Goal: Task Accomplishment & Management: Complete application form

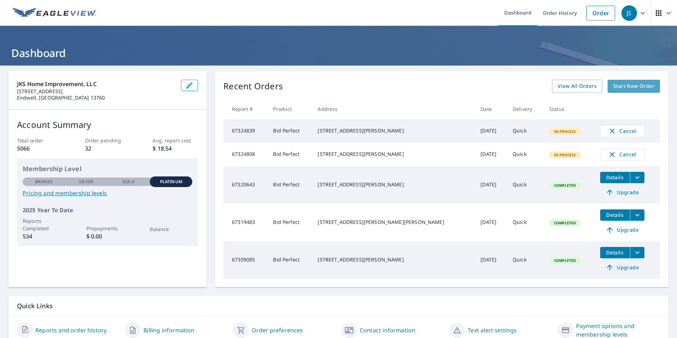
click at [614, 87] on span "Start New Order" at bounding box center [634, 86] width 41 height 9
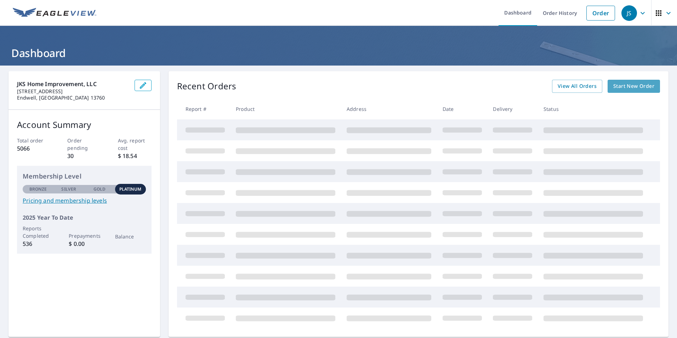
click at [622, 86] on span "Start New Order" at bounding box center [634, 86] width 41 height 9
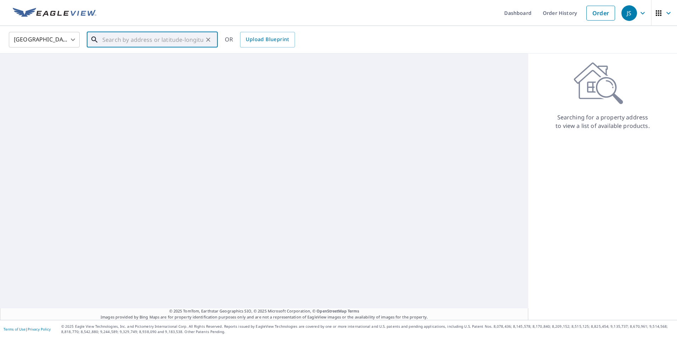
drag, startPoint x: 175, startPoint y: 45, endPoint x: 176, endPoint y: 36, distance: 8.2
click at [175, 44] on input "text" at bounding box center [152, 40] width 101 height 20
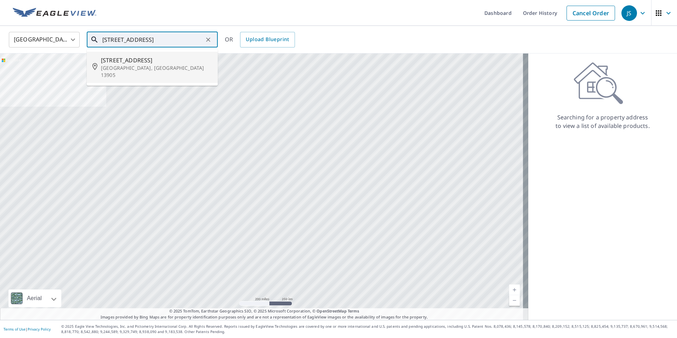
click at [152, 69] on div "124 Rosedale Dr Binghamton, NY 13905" at bounding box center [156, 67] width 111 height 23
type input "124 Rosedale Dr Binghamton, NY 13905"
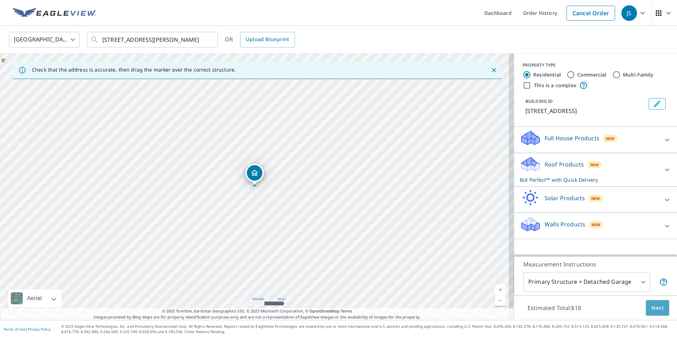
click at [652, 307] on span "Next" at bounding box center [658, 308] width 12 height 9
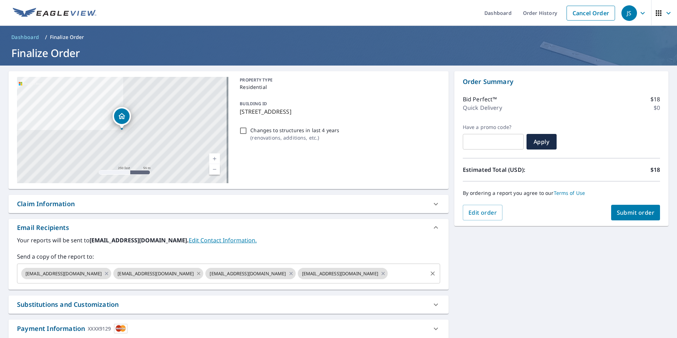
click at [197, 272] on icon at bounding box center [198, 273] width 3 height 3
drag, startPoint x: 269, startPoint y: 275, endPoint x: 265, endPoint y: 274, distance: 4.4
click at [288, 275] on icon at bounding box center [291, 274] width 6 height 8
click at [196, 272] on icon at bounding box center [199, 274] width 6 height 8
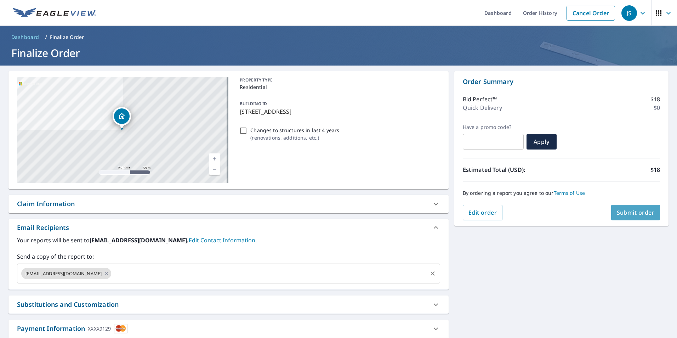
click at [623, 213] on span "Submit order" at bounding box center [636, 213] width 38 height 8
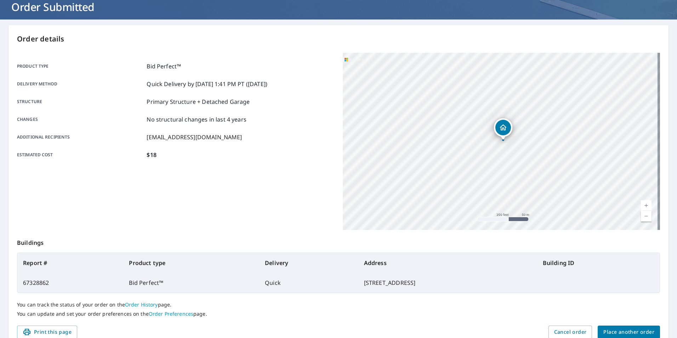
scroll to position [8, 0]
